Goal: Task Accomplishment & Management: Manage account settings

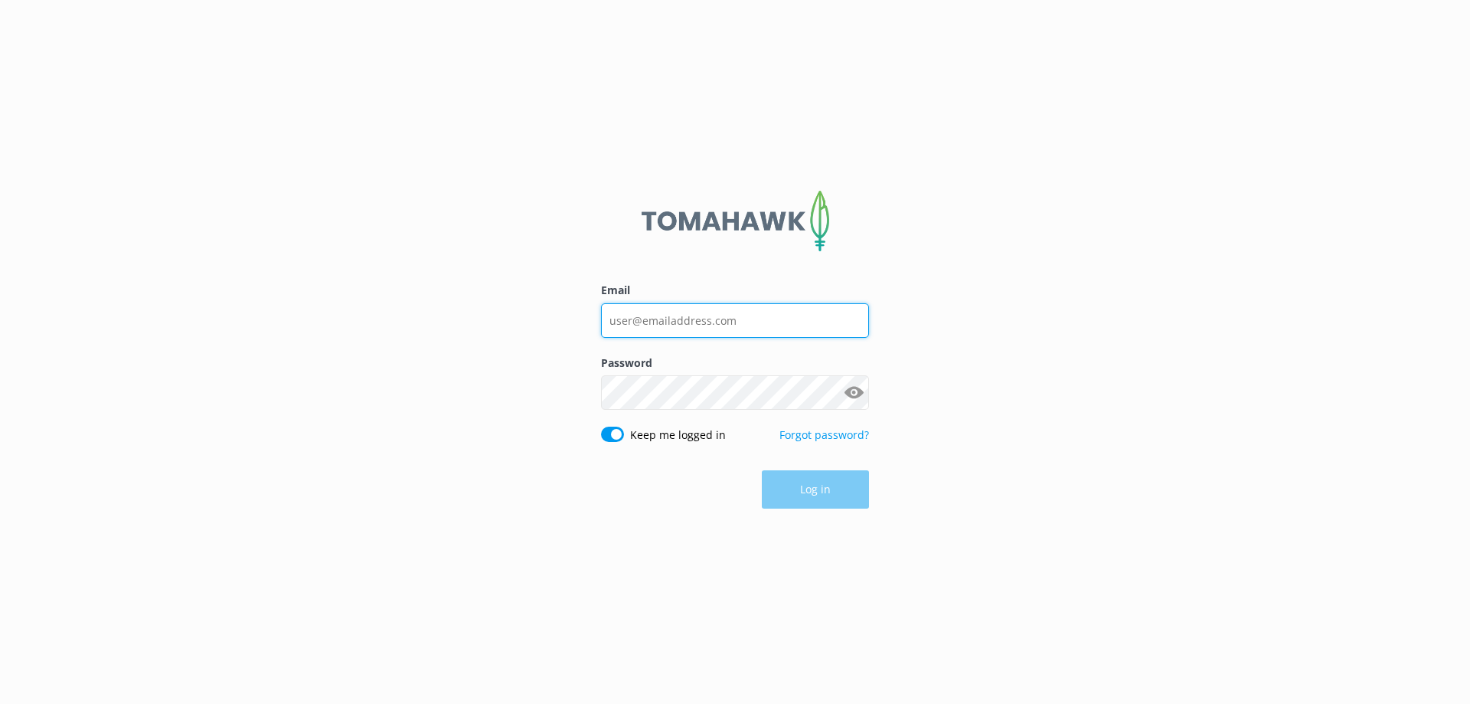
type input "[EMAIL_ADDRESS][PERSON_NAME][DOMAIN_NAME]"
click at [803, 512] on form "Email [EMAIL_ADDRESS][PERSON_NAME][DOMAIN_NAME] Password Show password Keep me …" at bounding box center [735, 351] width 268 height 334
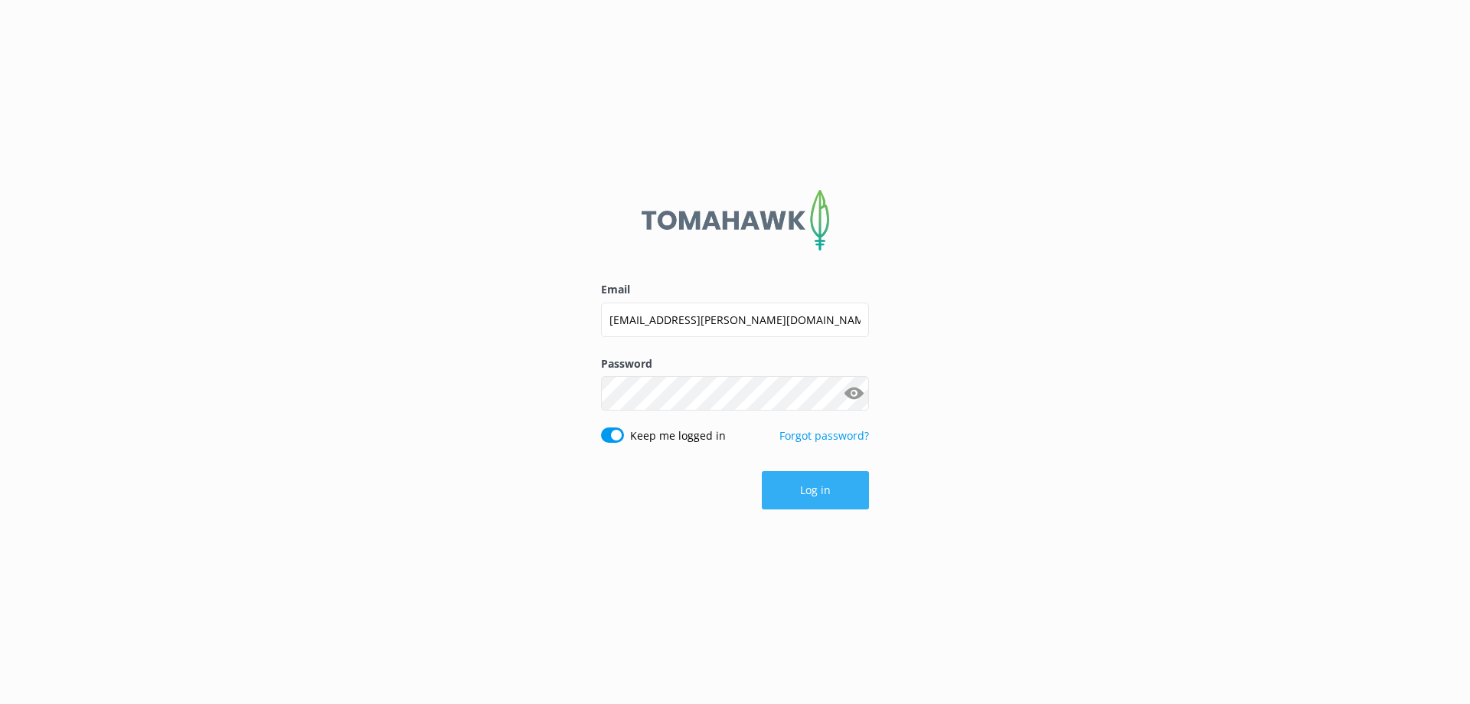
click at [808, 491] on button "Log in" at bounding box center [815, 490] width 107 height 38
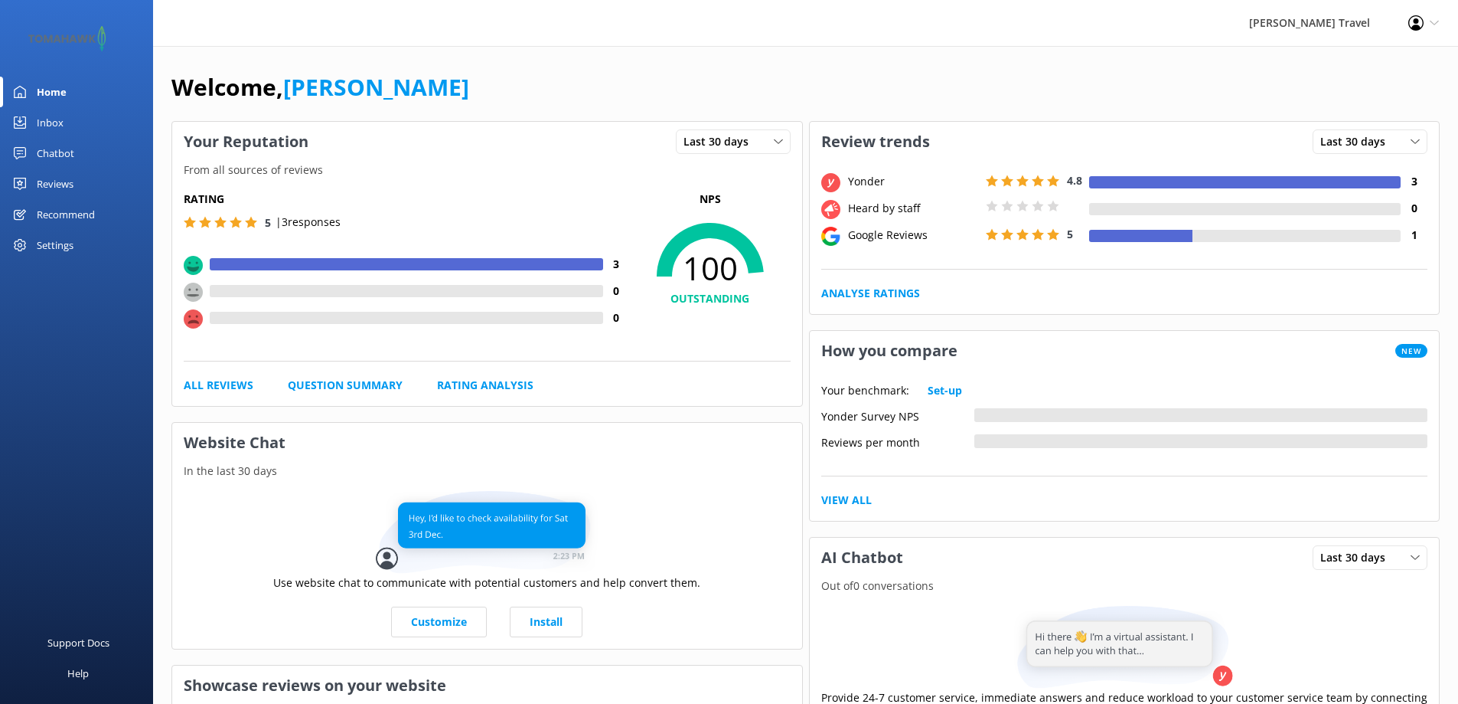
click at [54, 244] on div "Settings" at bounding box center [55, 245] width 37 height 31
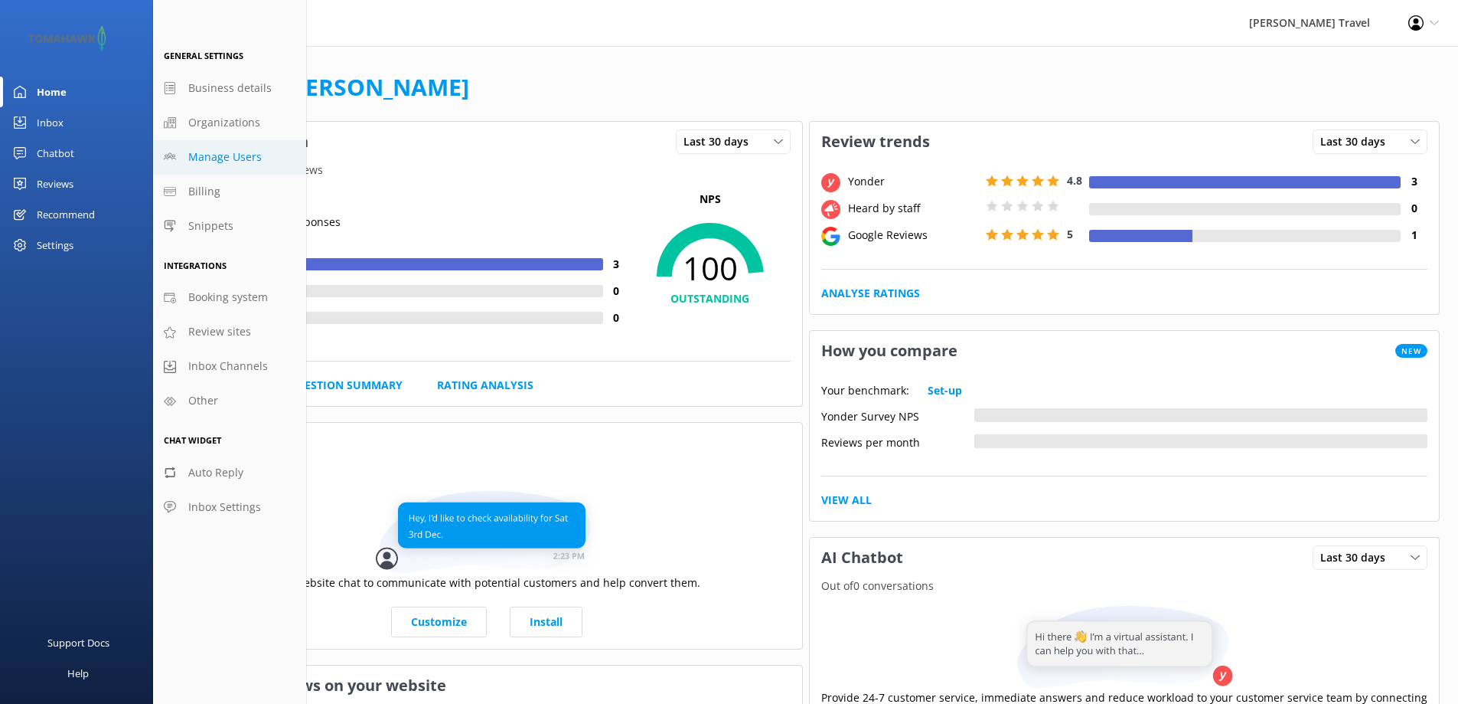
click at [235, 155] on span "Manage Users" at bounding box center [224, 157] width 73 height 17
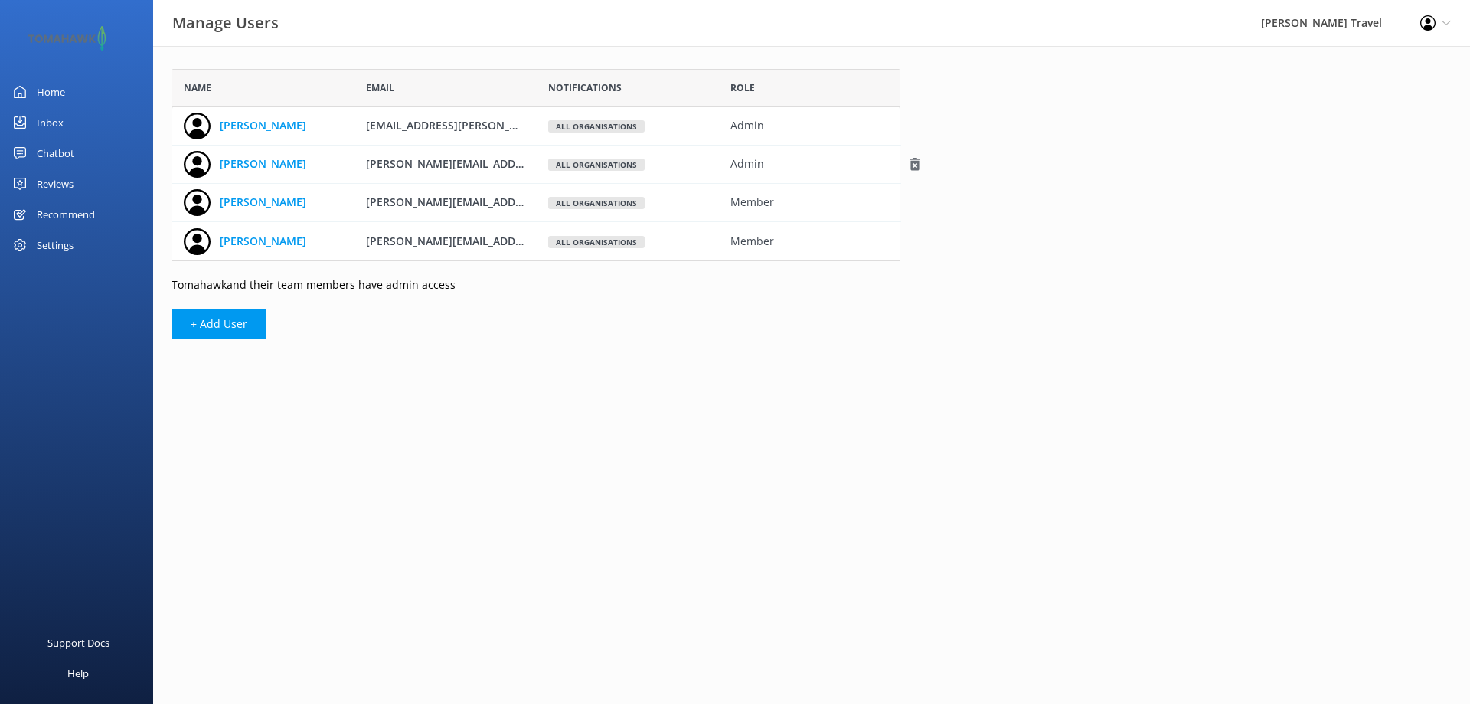
scroll to position [181, 717]
click at [915, 244] on use "grid" at bounding box center [914, 241] width 10 height 13
click at [913, 198] on icon "grid" at bounding box center [914, 202] width 15 height 15
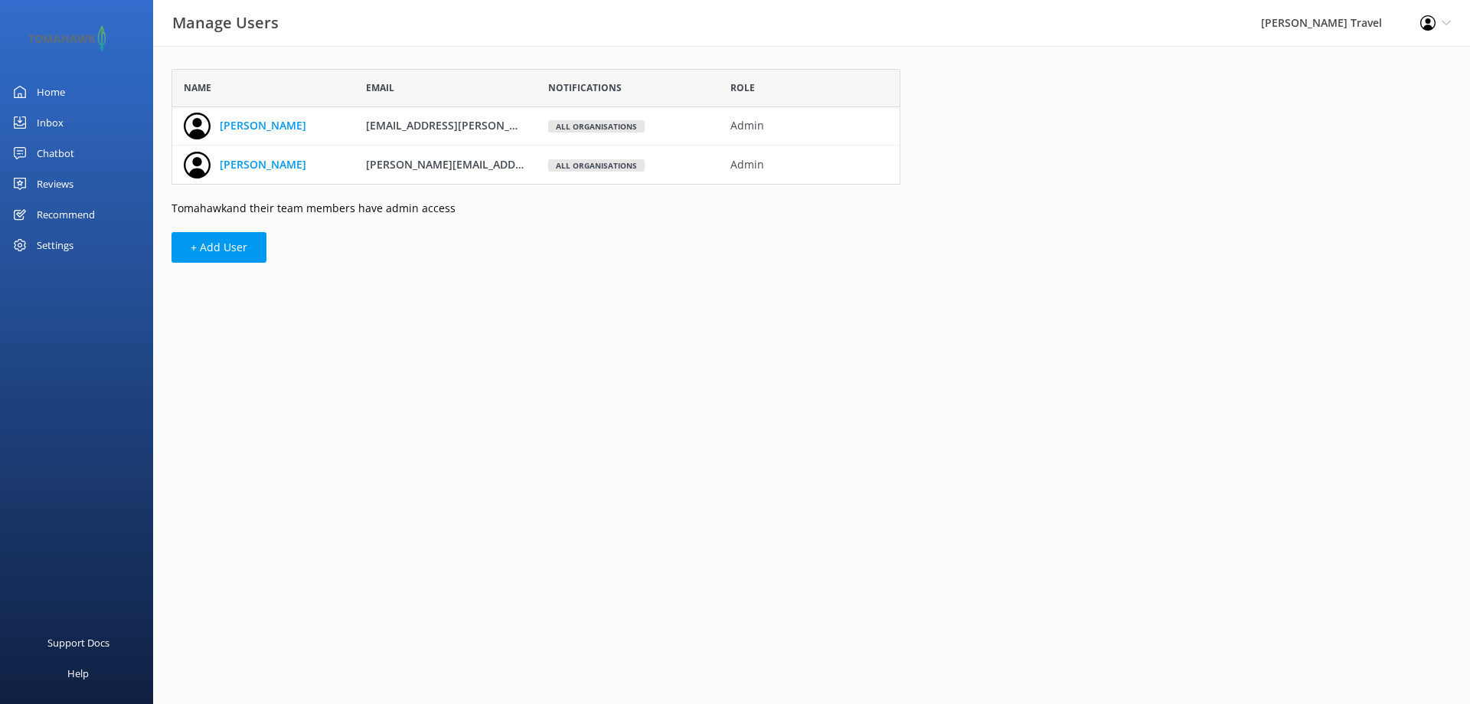
scroll to position [104, 717]
